Goal: Information Seeking & Learning: Check status

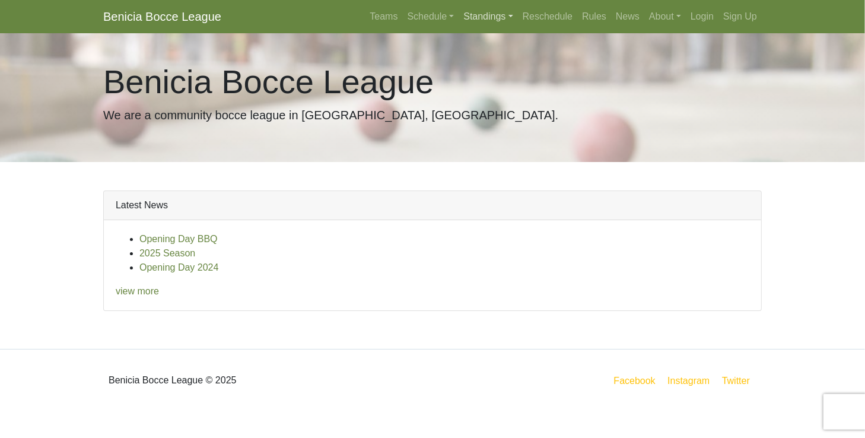
click at [503, 16] on link "Standings" at bounding box center [488, 17] width 59 height 24
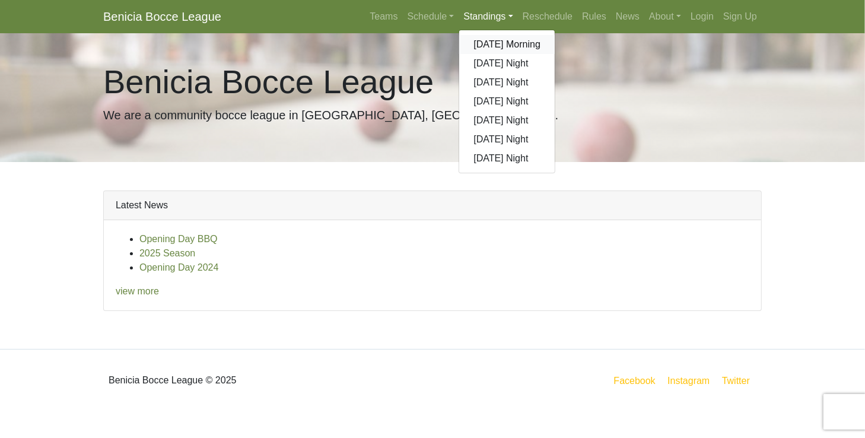
click at [503, 47] on link "[DATE] Morning" at bounding box center [507, 44] width 96 height 19
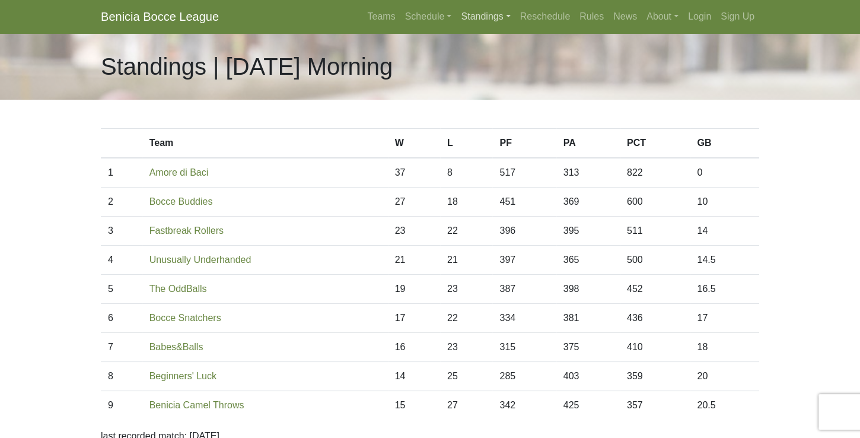
click at [502, 18] on link "Standings" at bounding box center [485, 17] width 59 height 24
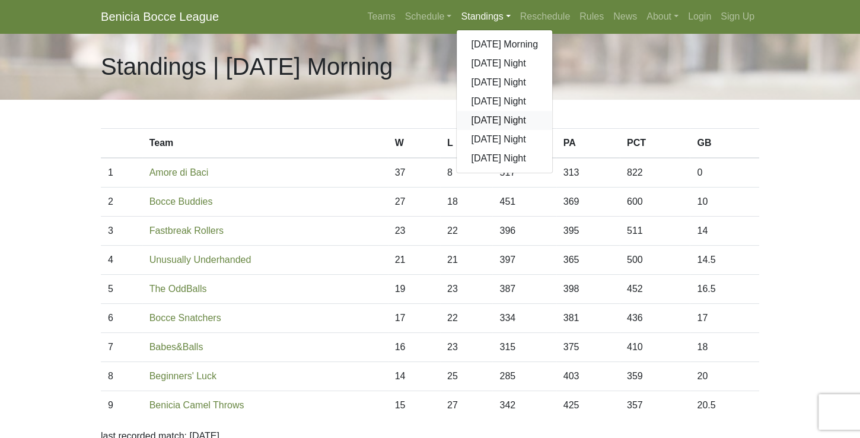
click at [504, 120] on link "[DATE] Night" at bounding box center [505, 120] width 96 height 19
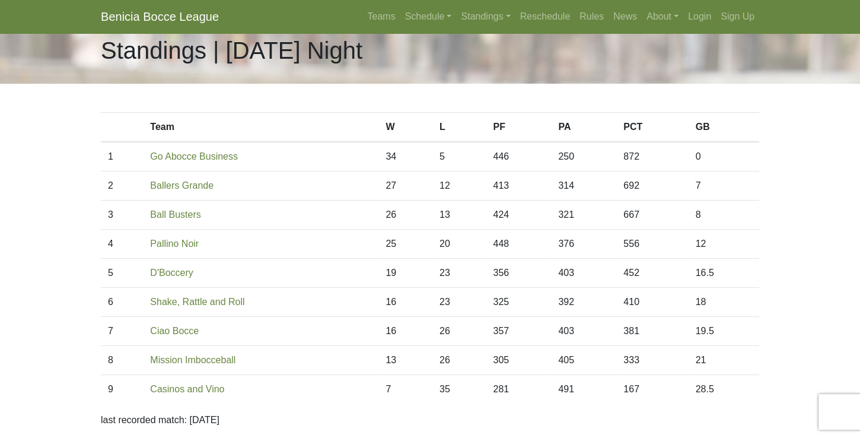
scroll to position [68, 0]
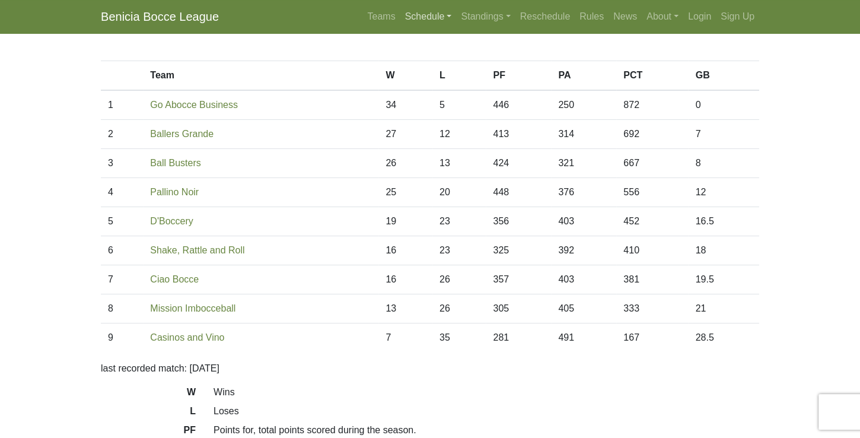
click at [415, 18] on link "Schedule" at bounding box center [429, 17] width 56 height 24
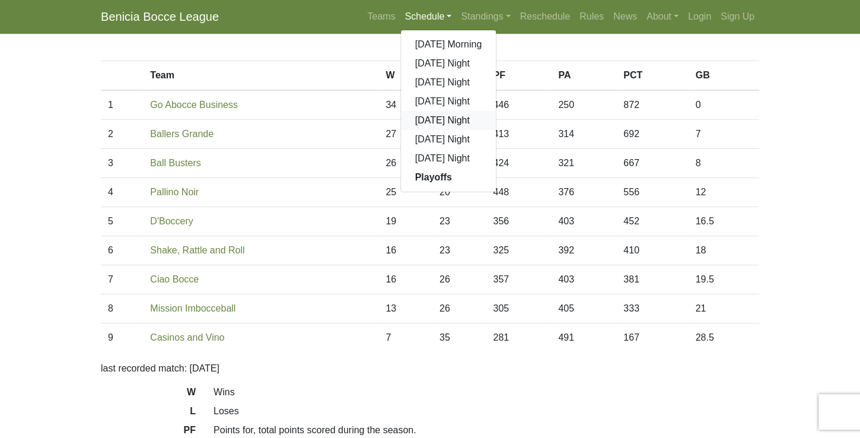
click at [437, 122] on link "[DATE] Night" at bounding box center [449, 120] width 96 height 19
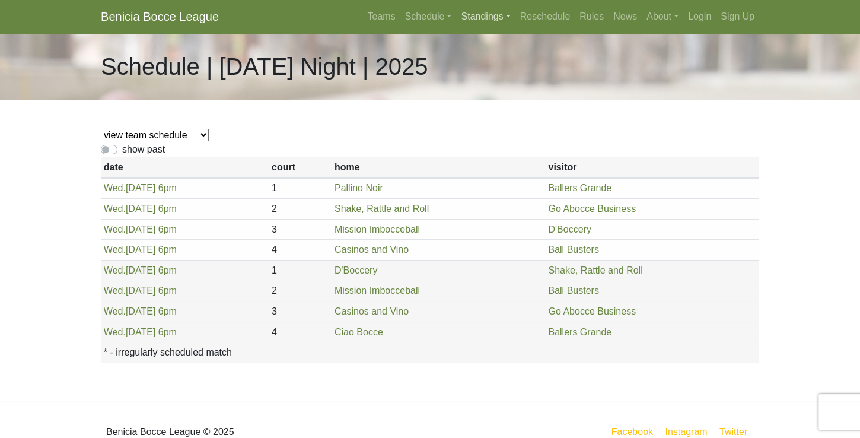
click at [492, 20] on link "Standings" at bounding box center [485, 17] width 59 height 24
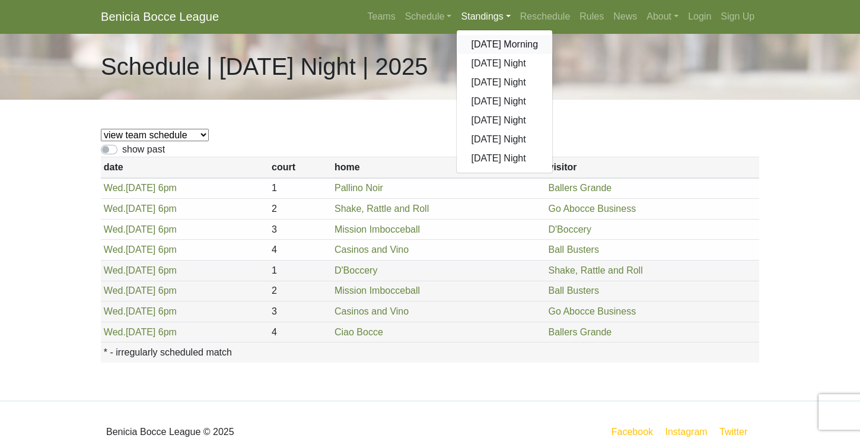
click at [498, 50] on link "[DATE] Morning" at bounding box center [505, 44] width 96 height 19
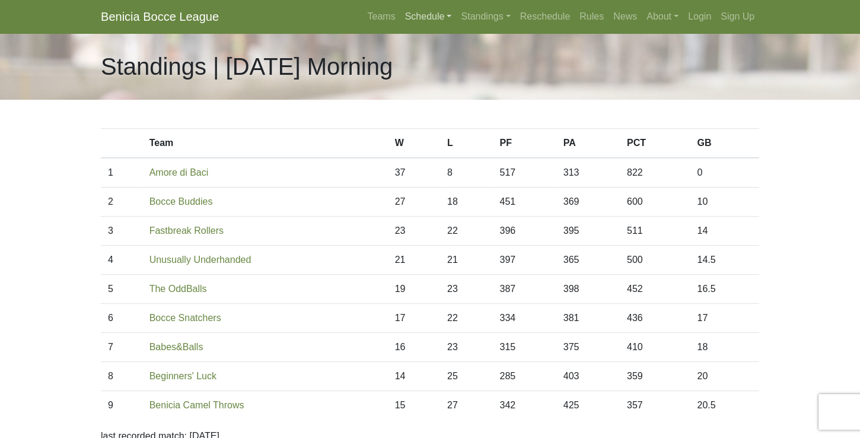
click at [418, 17] on link "Schedule" at bounding box center [429, 17] width 56 height 24
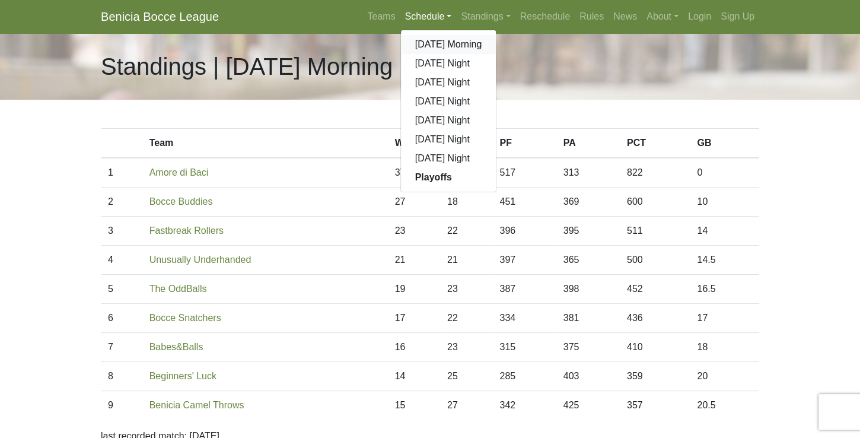
click at [431, 49] on link "[DATE] Morning" at bounding box center [449, 44] width 96 height 19
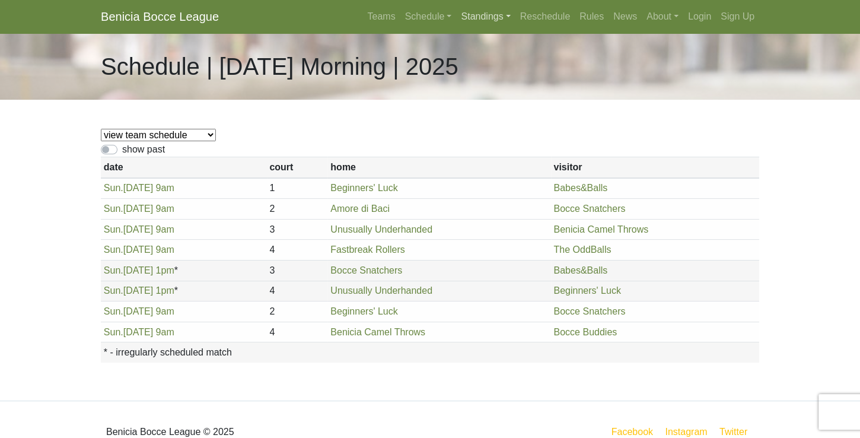
click at [498, 16] on link "Standings" at bounding box center [485, 17] width 59 height 24
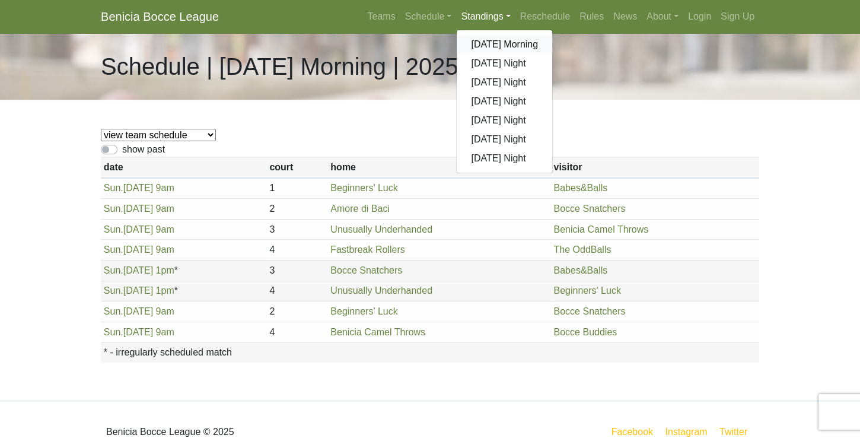
click at [504, 45] on link "[DATE] Morning" at bounding box center [505, 44] width 96 height 19
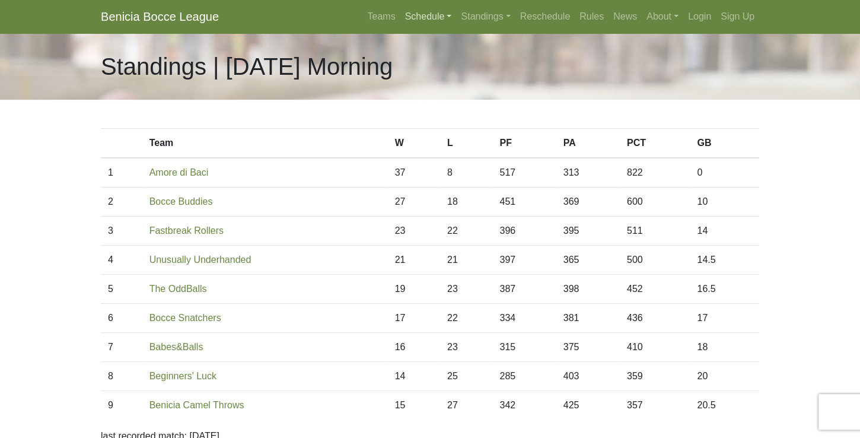
click at [430, 19] on link "Schedule" at bounding box center [429, 17] width 56 height 24
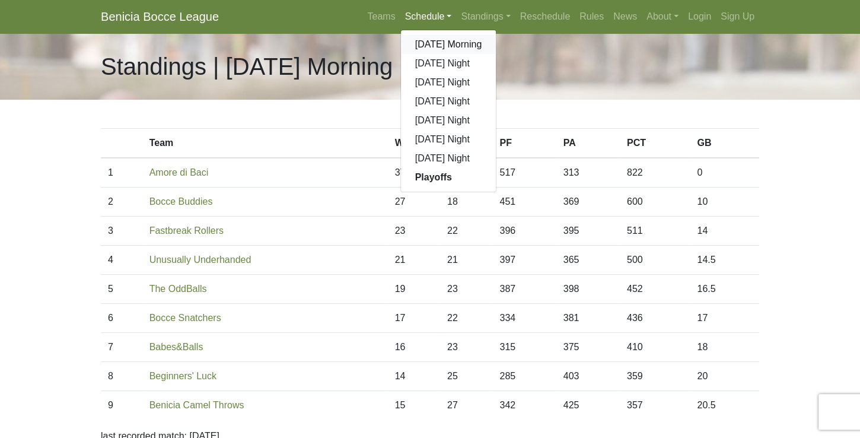
click at [436, 46] on link "[DATE] Morning" at bounding box center [449, 44] width 96 height 19
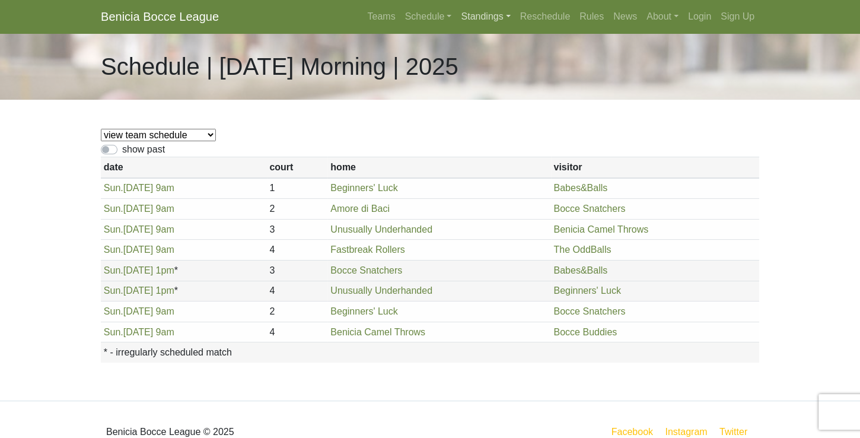
click at [490, 19] on link "Standings" at bounding box center [485, 17] width 59 height 24
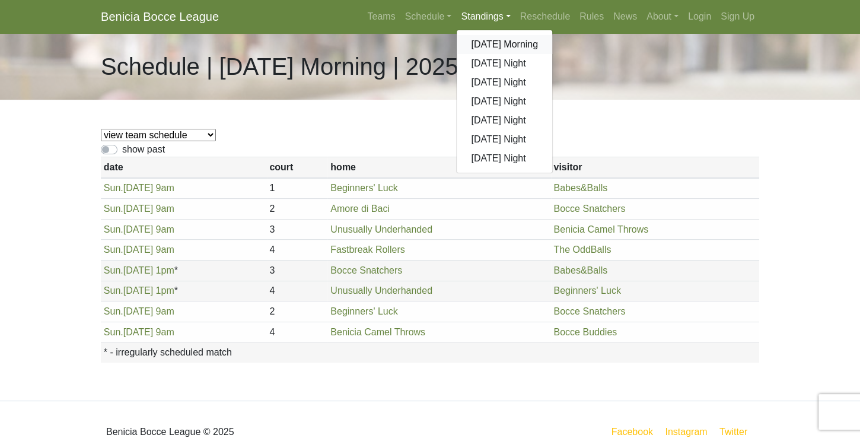
click at [492, 50] on link "[DATE] Morning" at bounding box center [505, 44] width 96 height 19
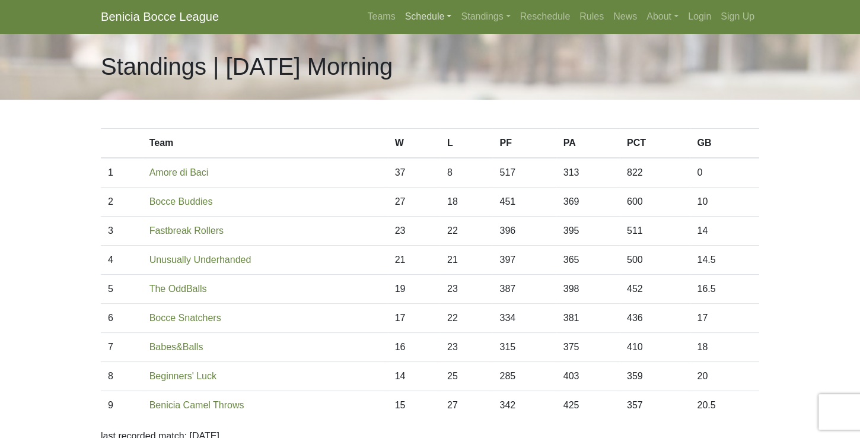
click at [426, 15] on link "Schedule" at bounding box center [429, 17] width 56 height 24
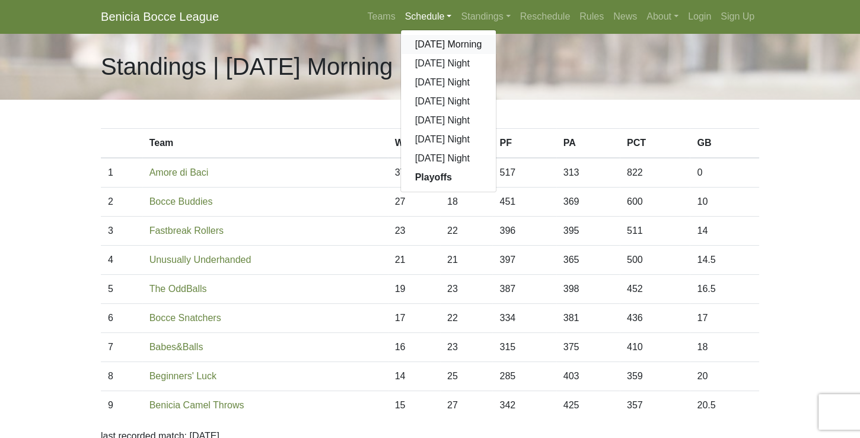
click at [430, 49] on link "[DATE] Morning" at bounding box center [449, 44] width 96 height 19
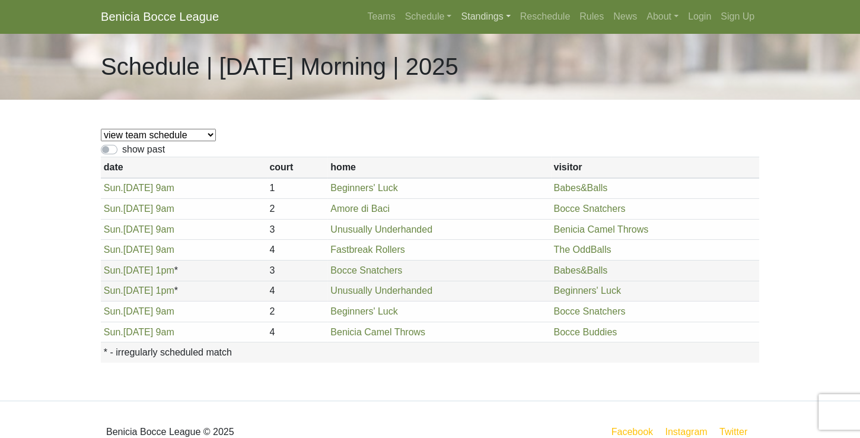
click at [496, 18] on link "Standings" at bounding box center [485, 17] width 59 height 24
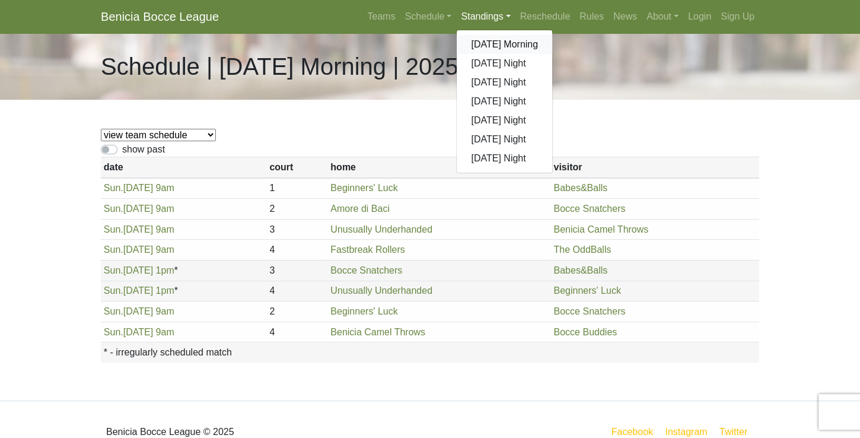
click at [493, 44] on link "[DATE] Morning" at bounding box center [505, 44] width 96 height 19
